Goal: Check status: Check status

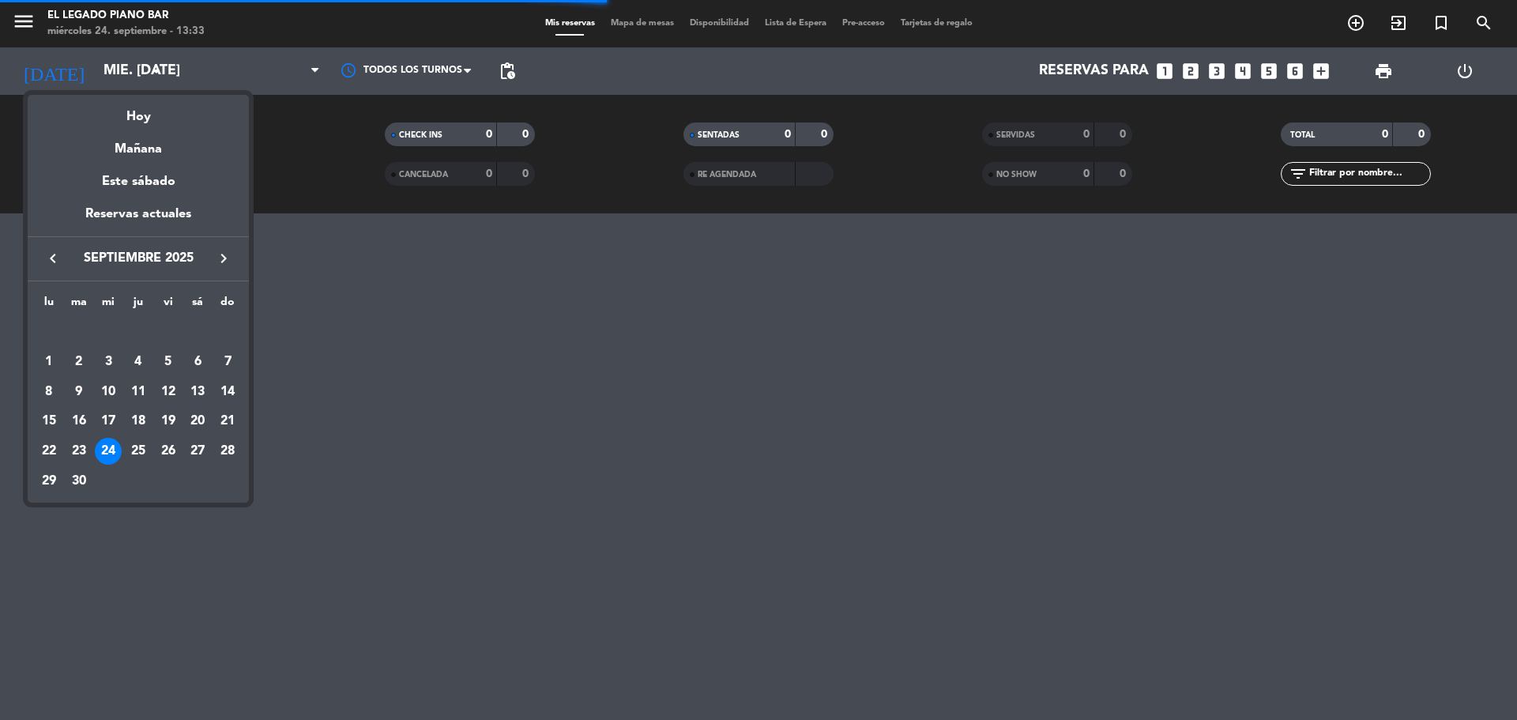
click at [191, 445] on div "27" at bounding box center [197, 451] width 27 height 27
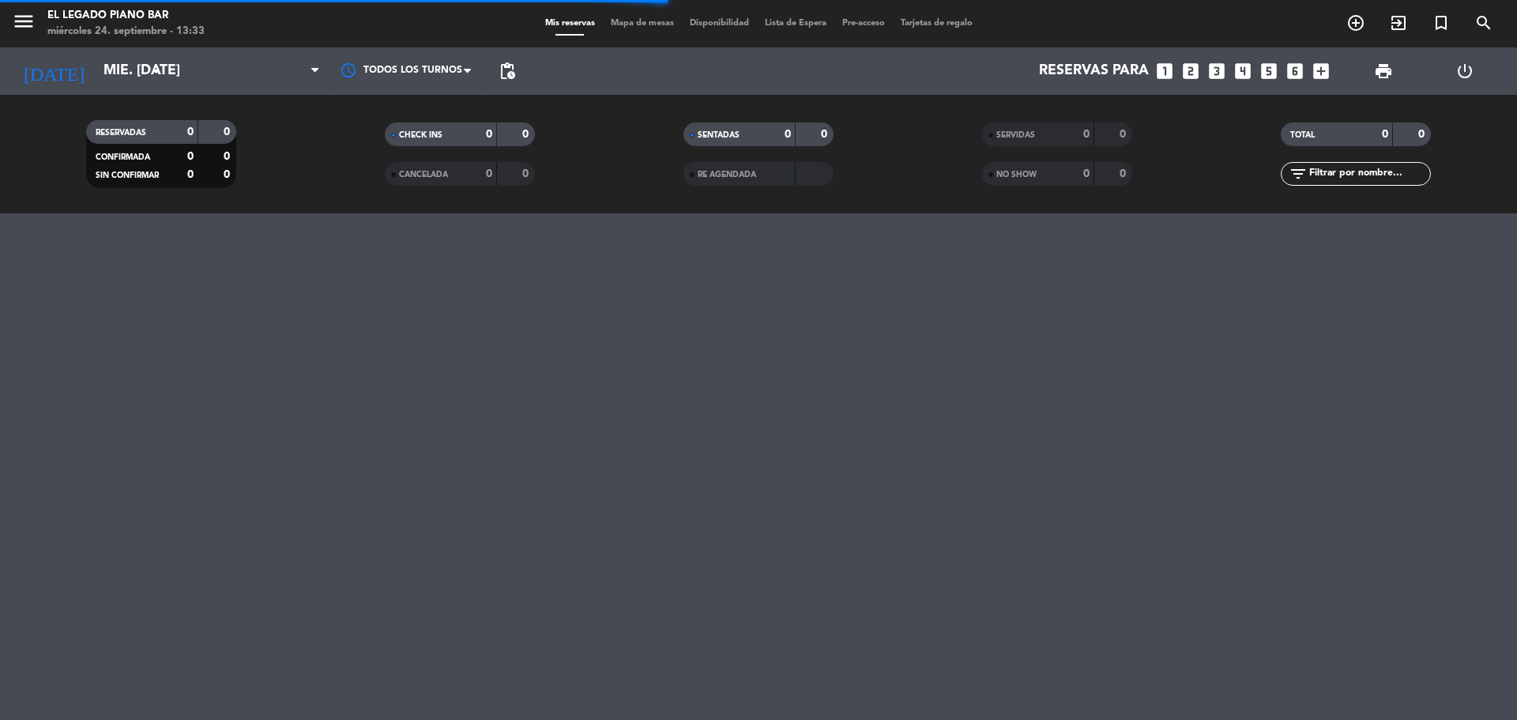
type input "sáb. [DATE]"
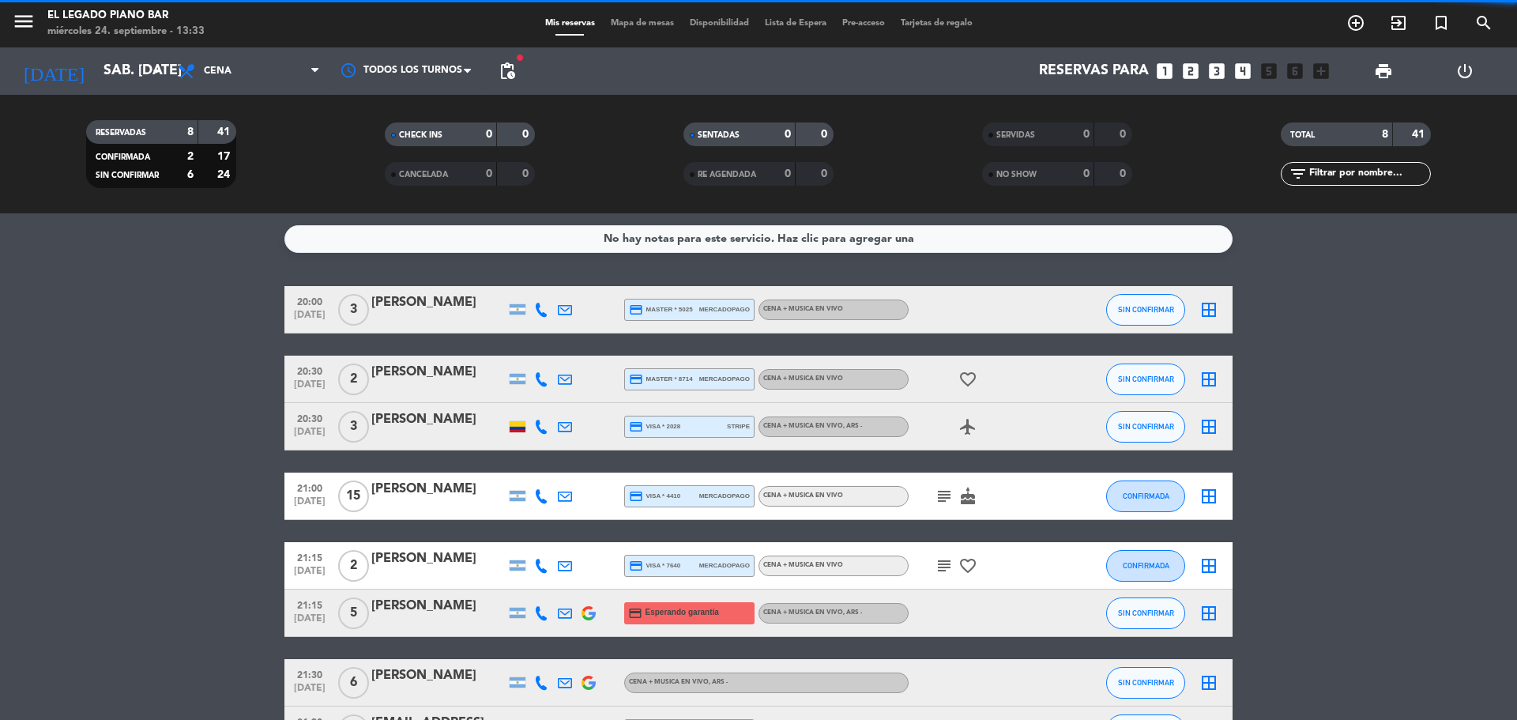
scroll to position [79, 0]
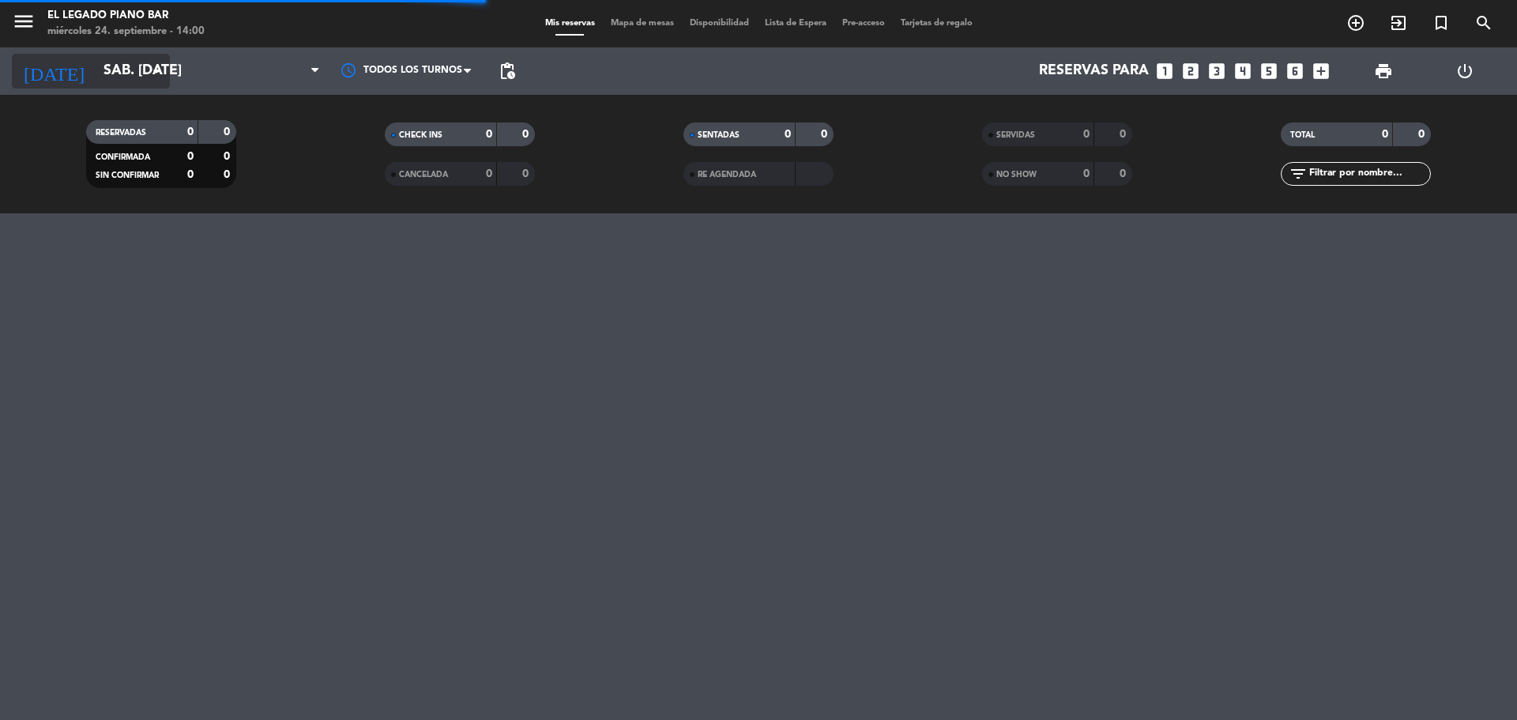
click at [116, 66] on input "sáb. [DATE]" at bounding box center [187, 71] width 183 height 32
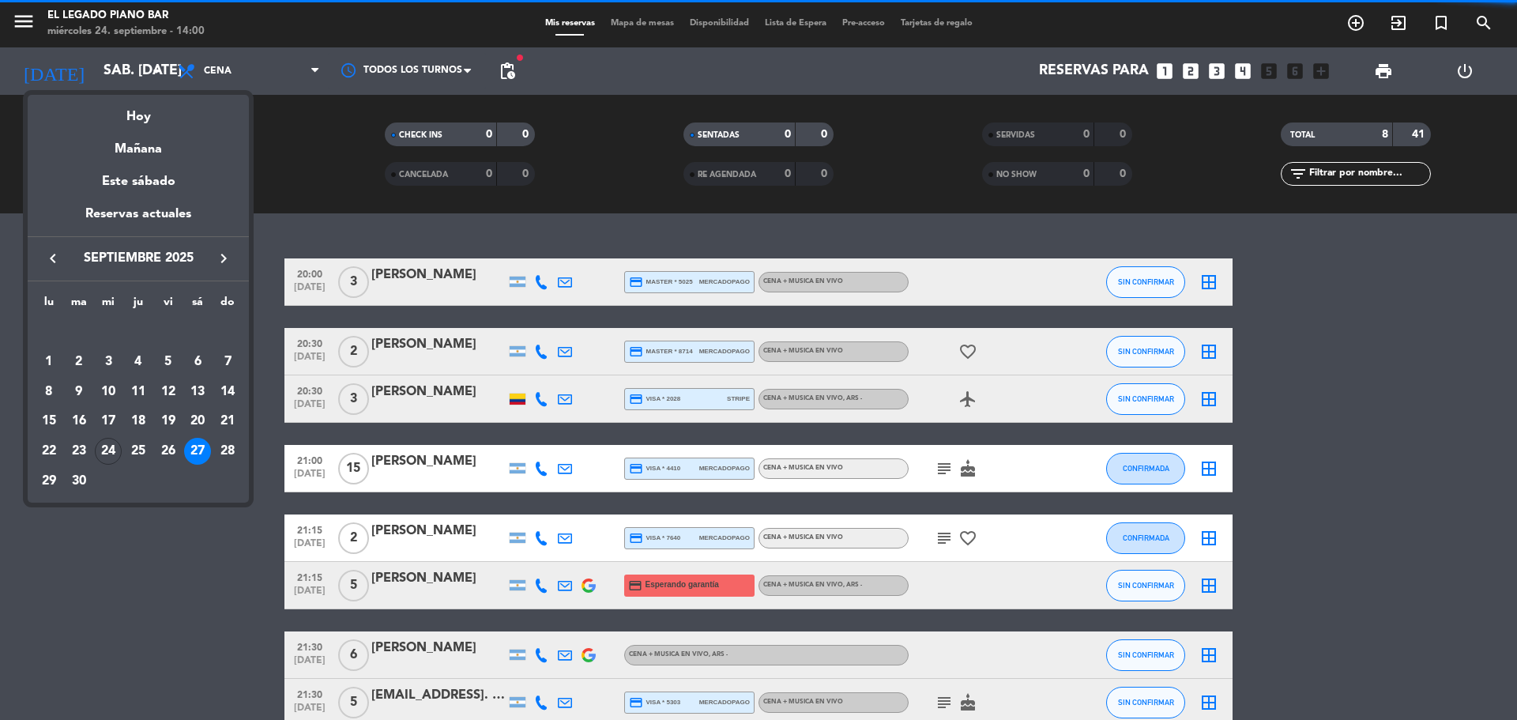
click at [226, 257] on icon "keyboard_arrow_right" at bounding box center [223, 258] width 19 height 19
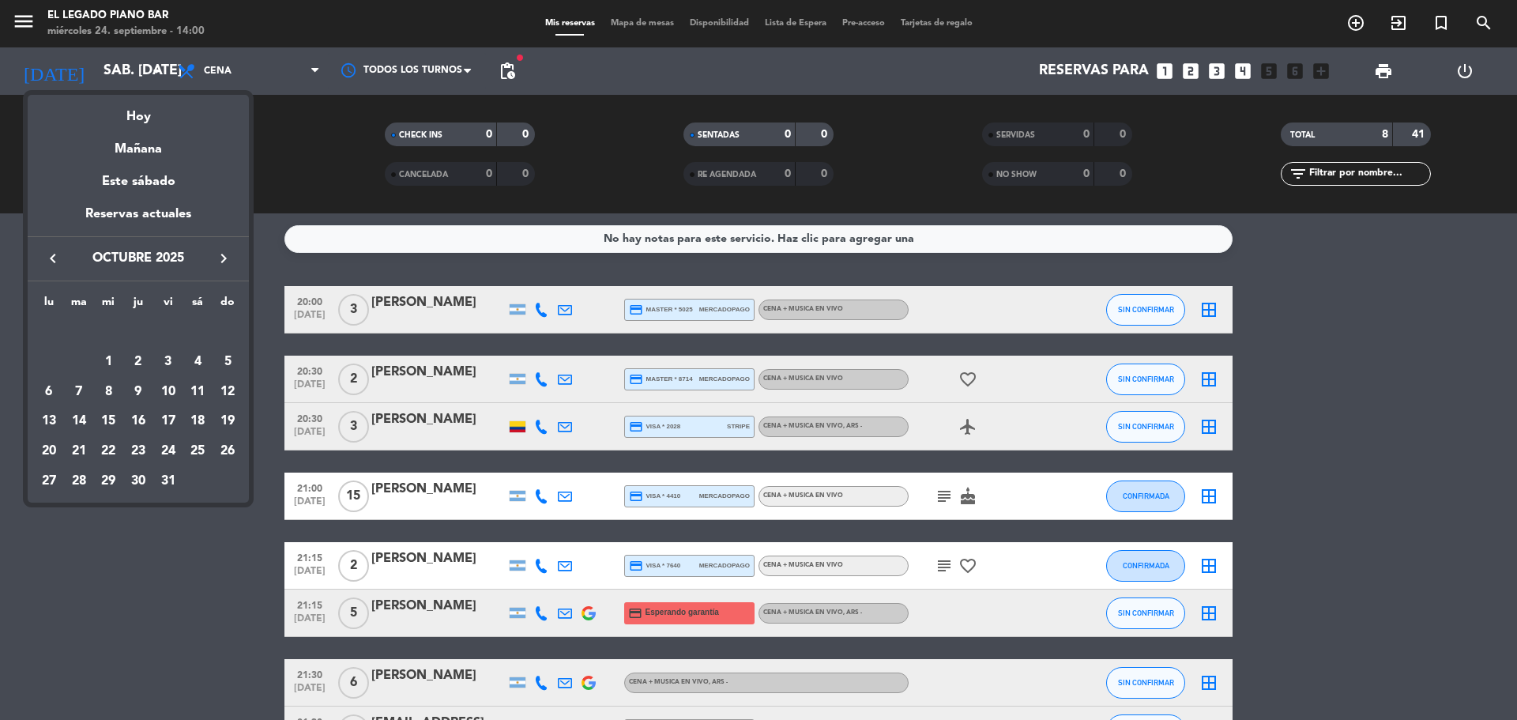
click at [163, 357] on div "3" at bounding box center [168, 361] width 27 height 27
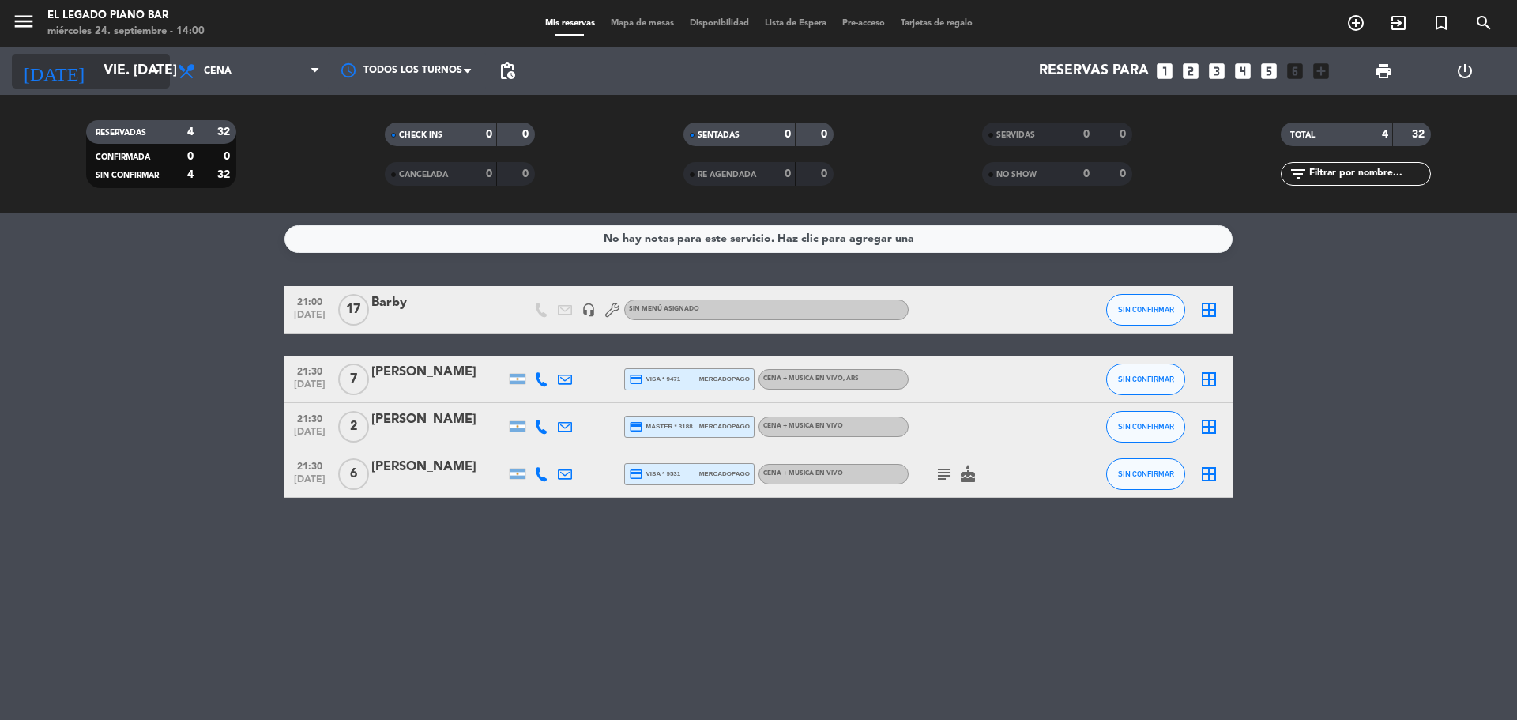
click at [125, 70] on input "vie. [DATE]" at bounding box center [187, 71] width 183 height 32
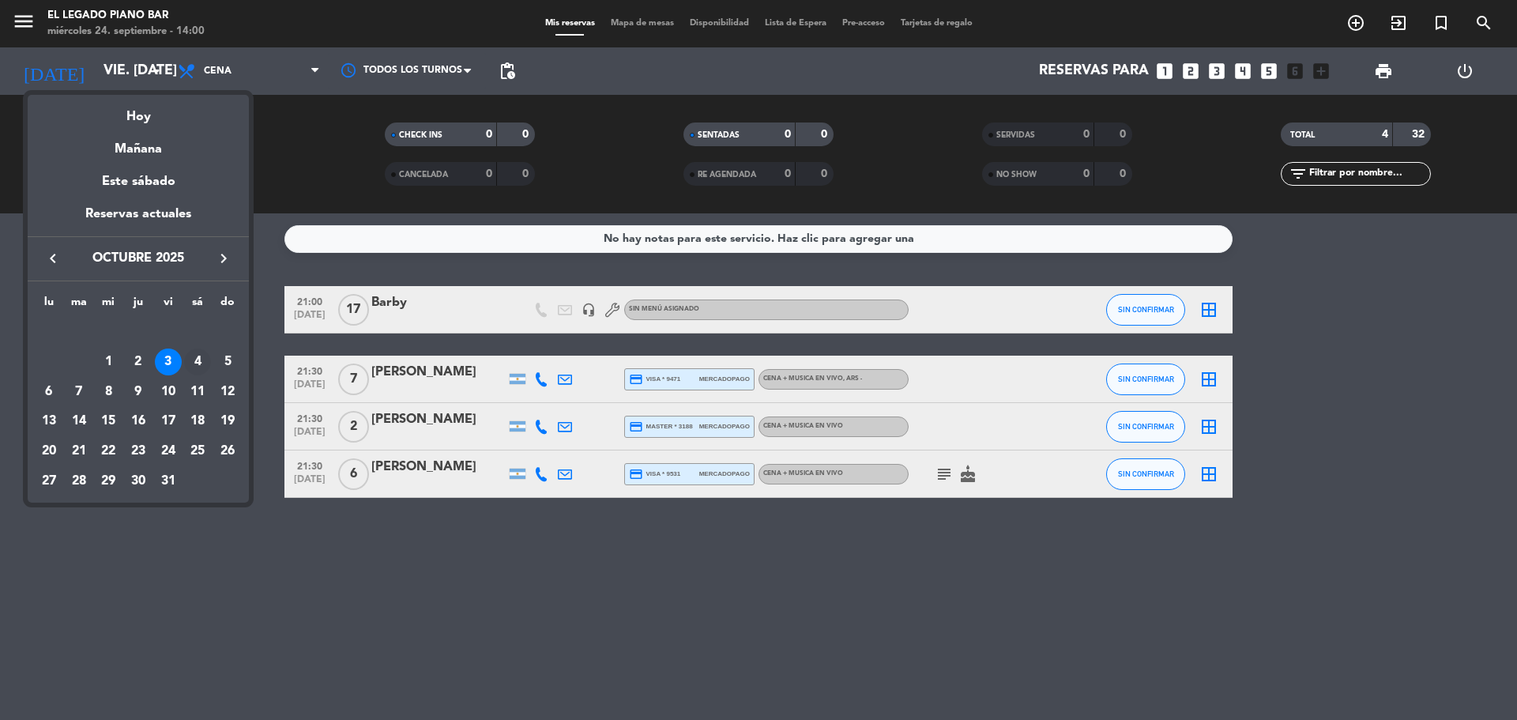
click at [194, 368] on div "4" at bounding box center [197, 361] width 27 height 27
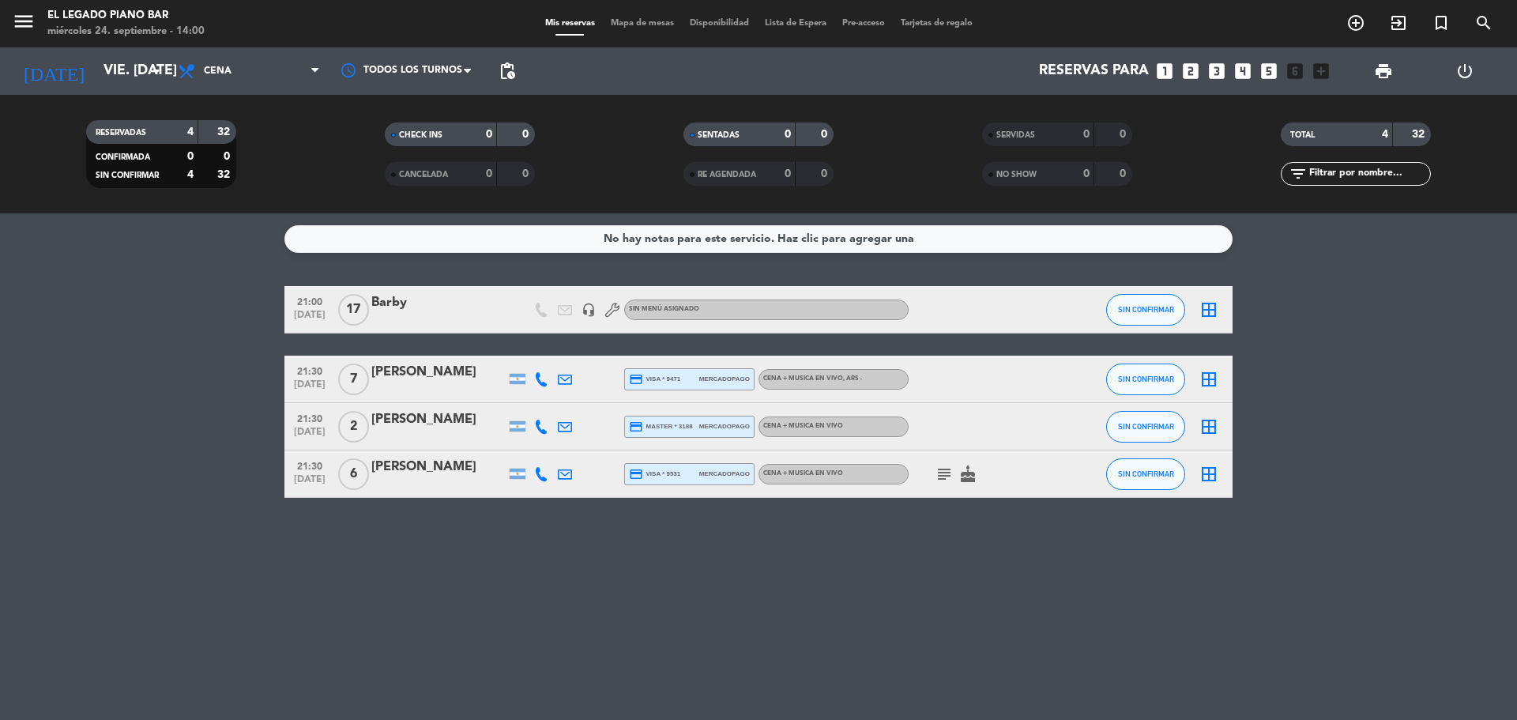
type input "sáb. [DATE]"
